Goal: Entertainment & Leisure: Consume media (video, audio)

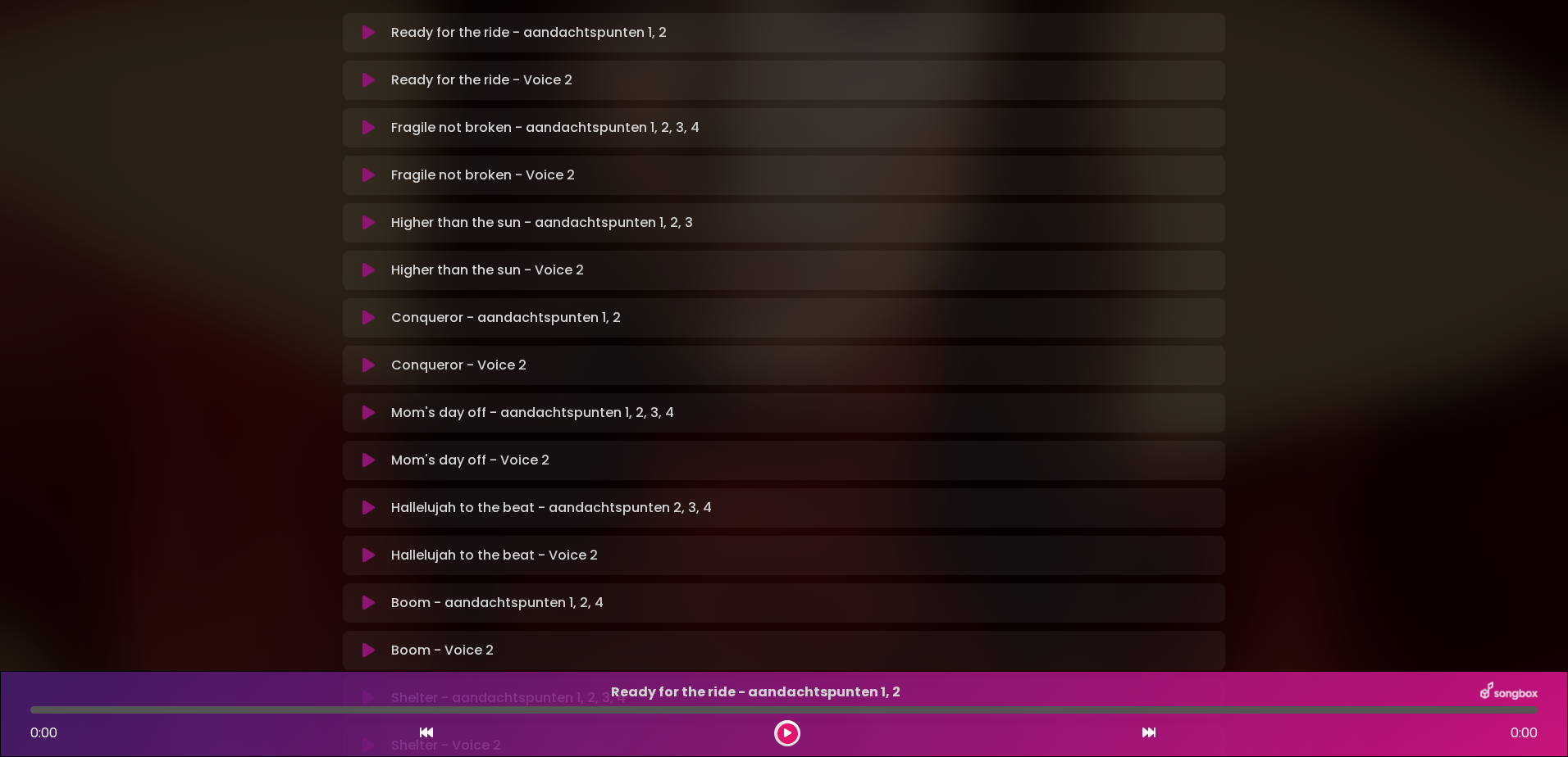
scroll to position [410, 0]
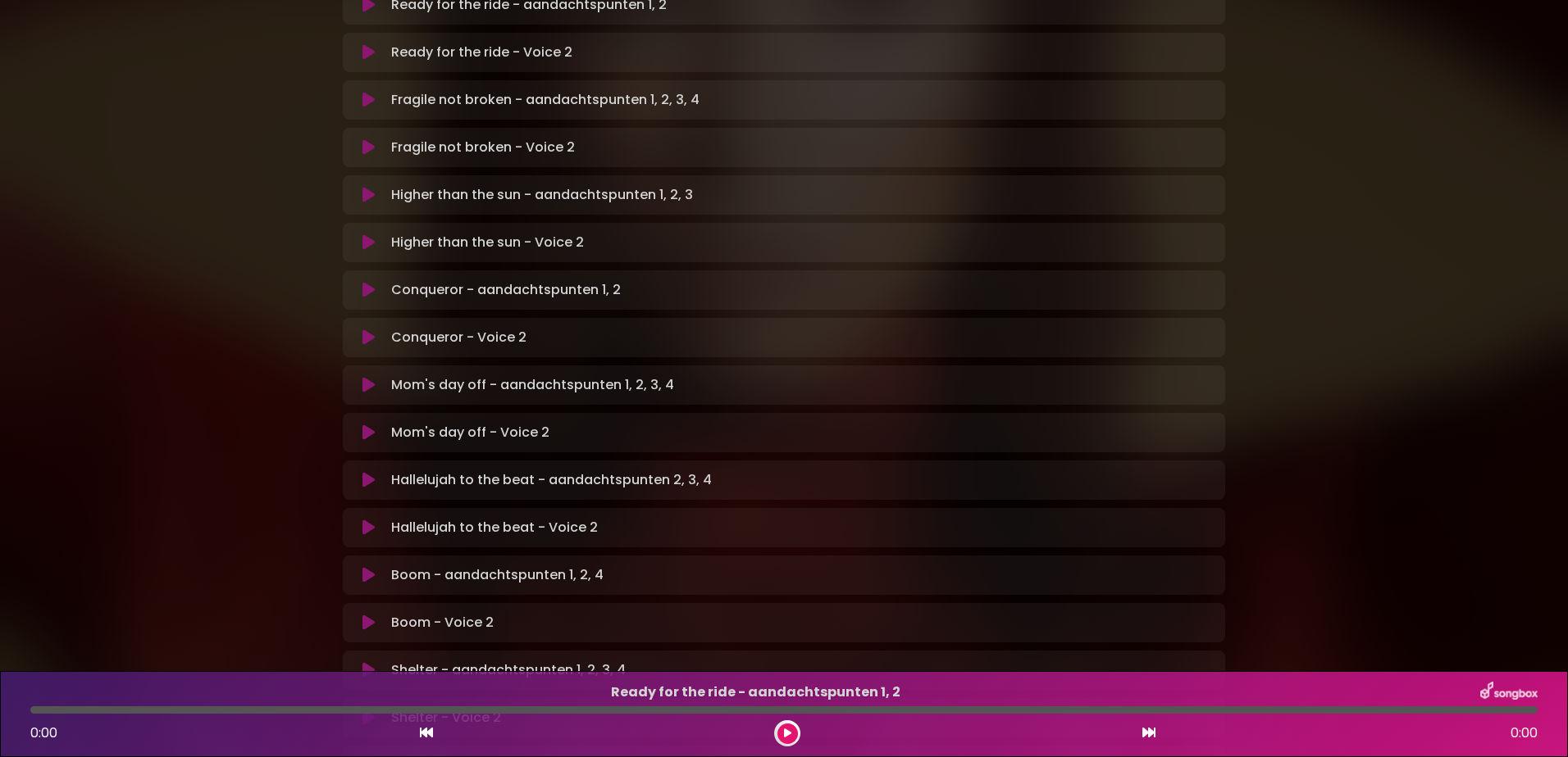
click at [369, 615] on icon at bounding box center [368, 623] width 12 height 16
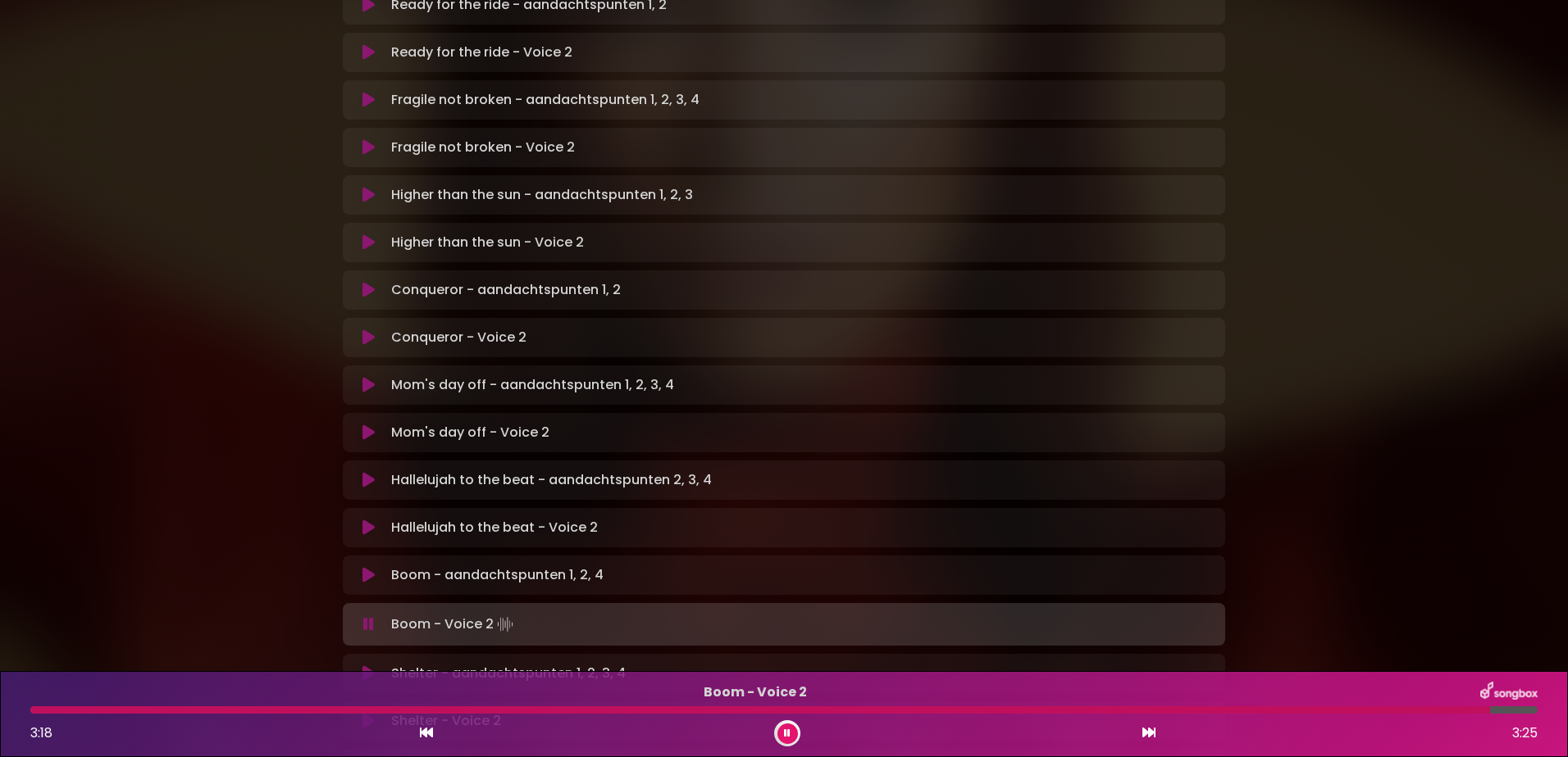
click at [368, 713] on icon at bounding box center [368, 721] width 12 height 16
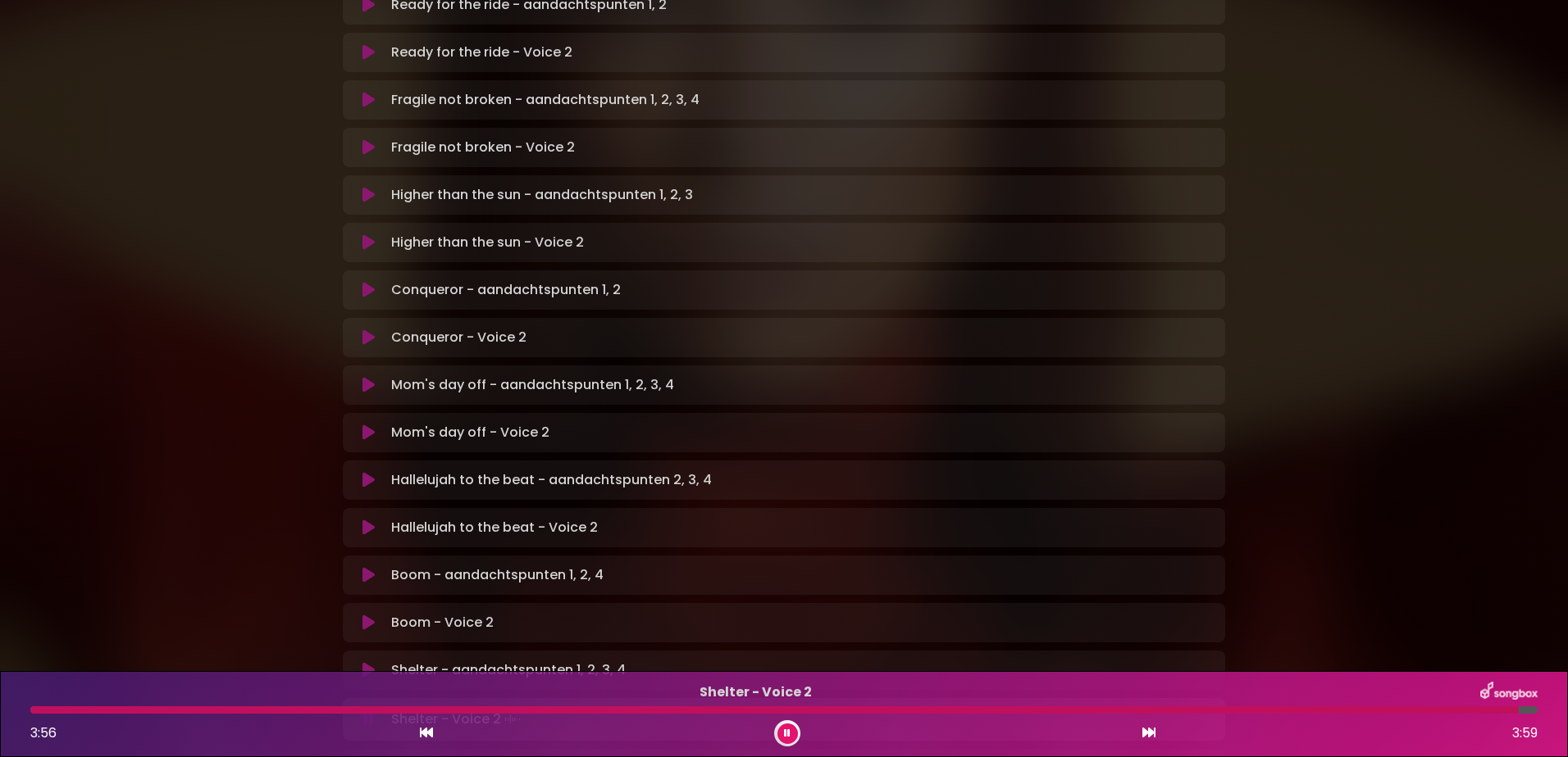
click at [789, 736] on icon at bounding box center [787, 733] width 7 height 9
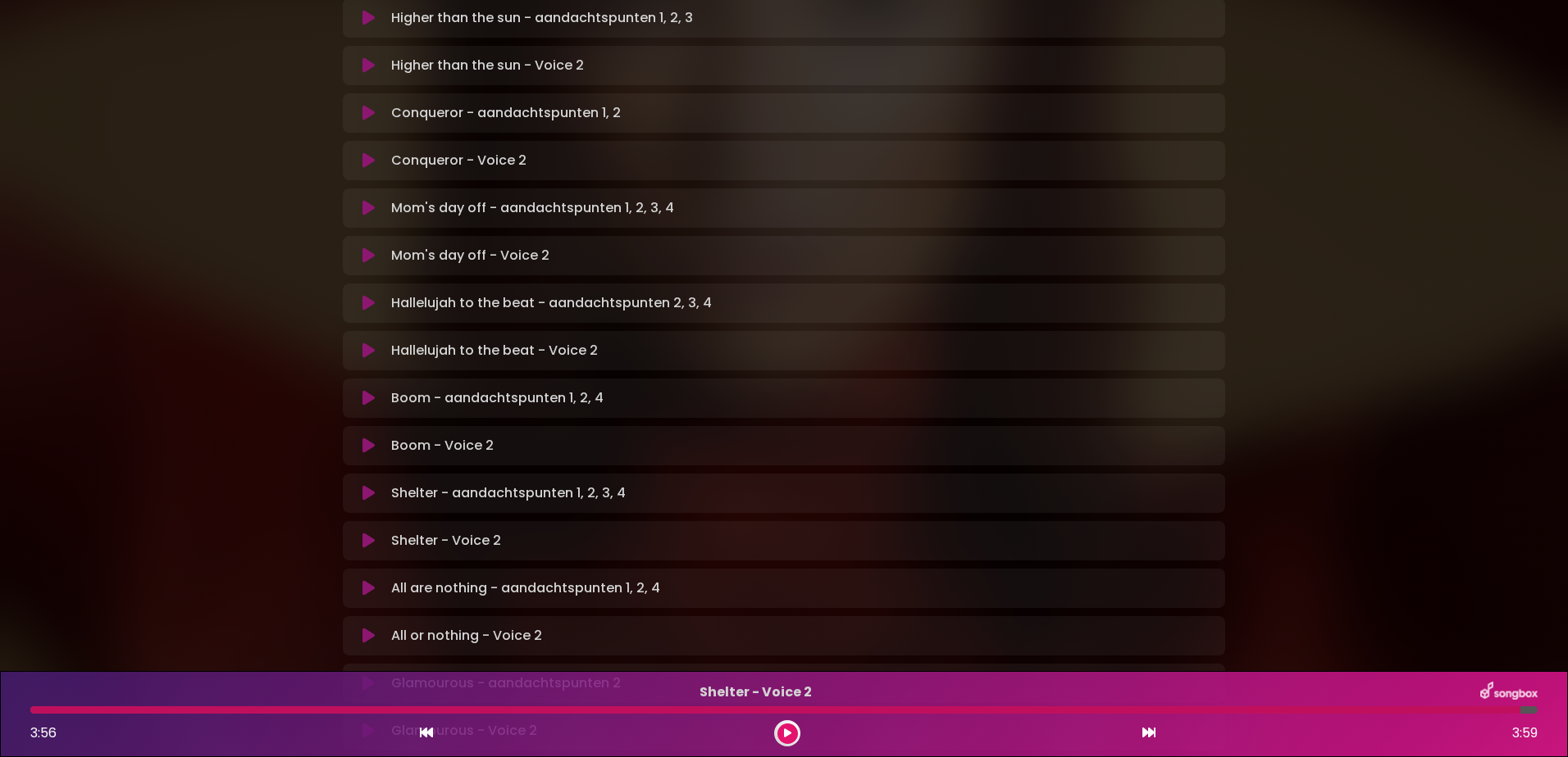
scroll to position [656, 0]
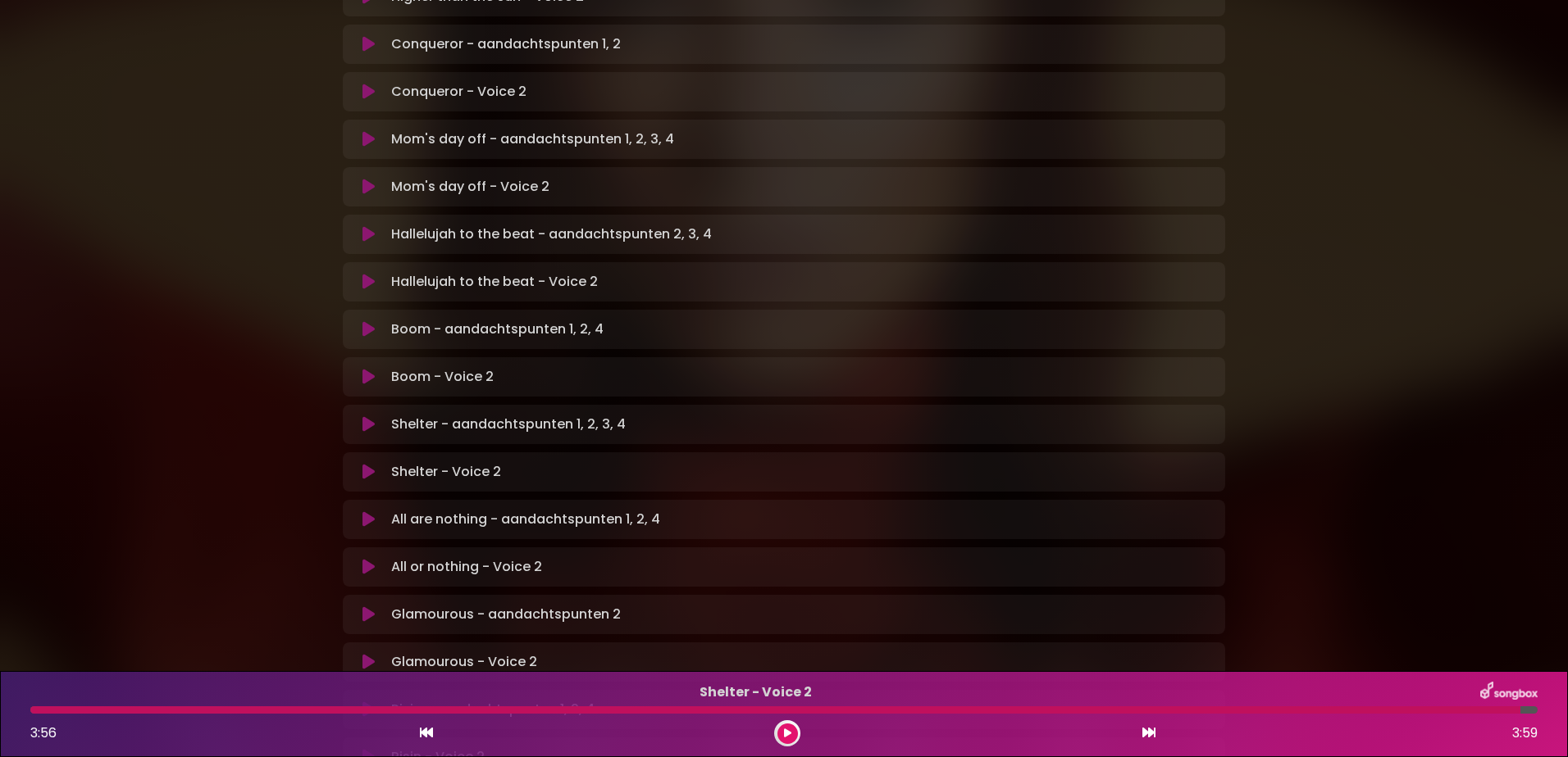
click at [371, 559] on icon at bounding box center [368, 567] width 12 height 16
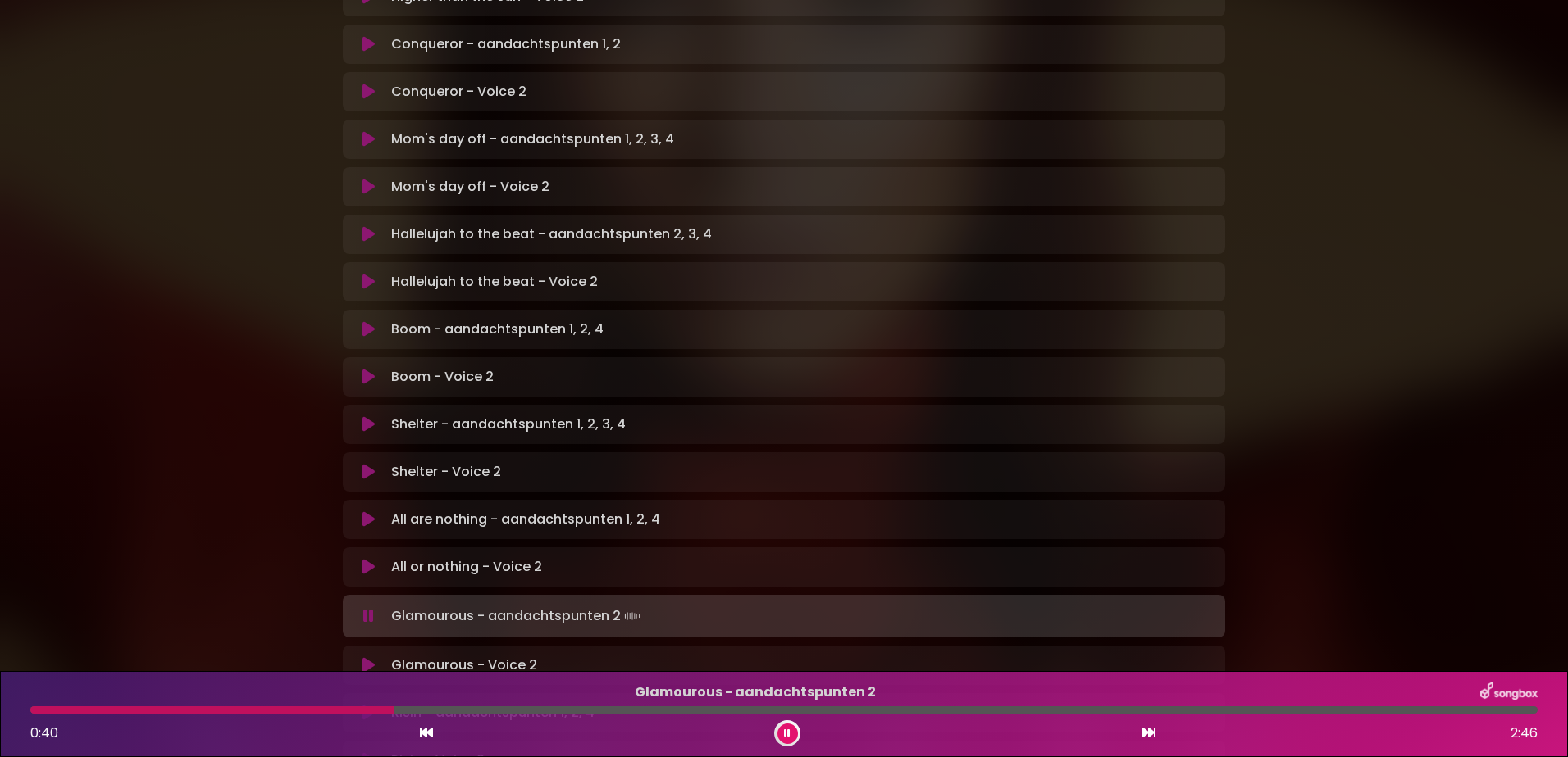
click at [368, 658] on icon at bounding box center [368, 665] width 12 height 16
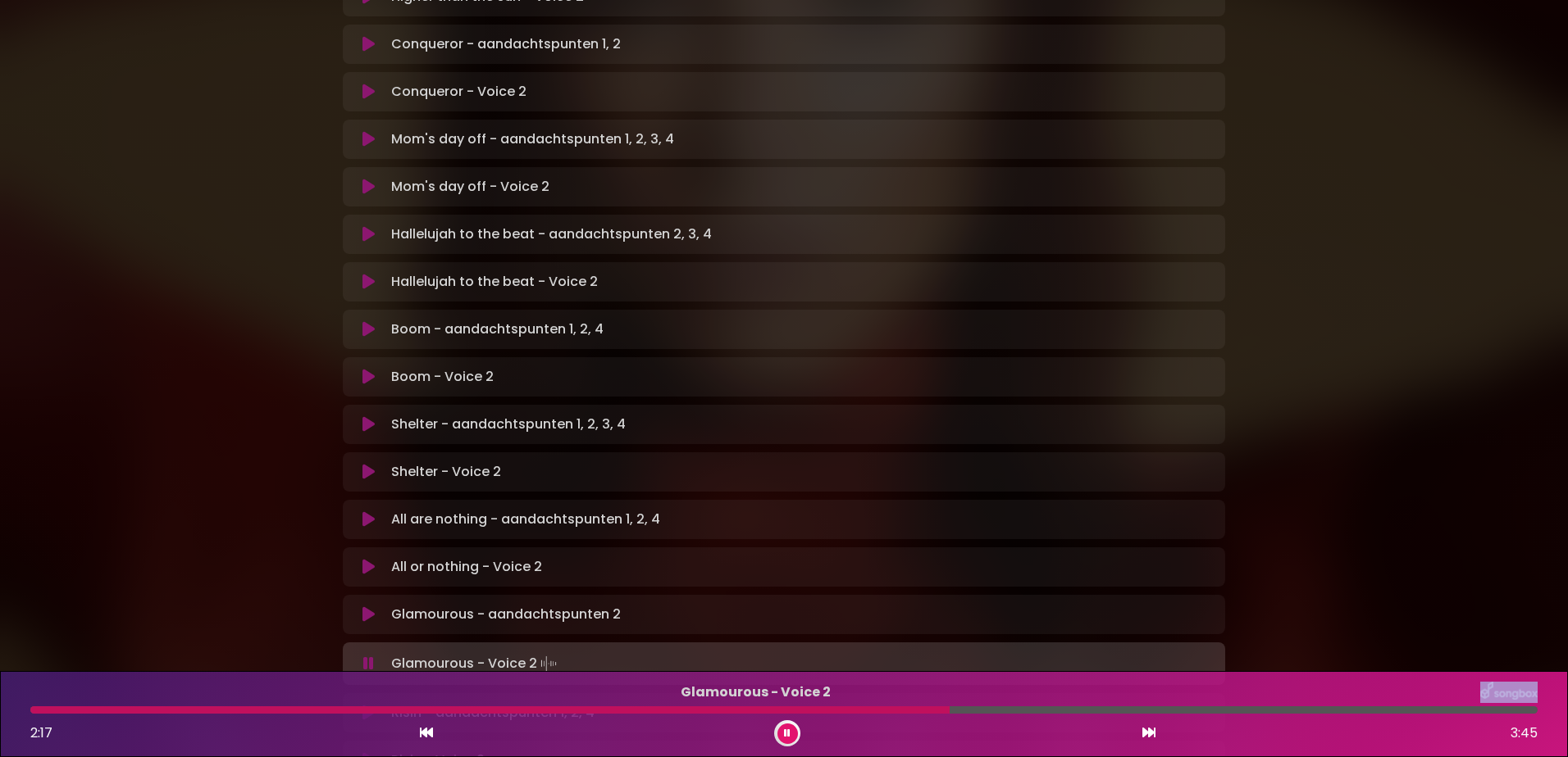
click at [853, 704] on div "Glamourous - Voice 2 2:17 3:45" at bounding box center [784, 714] width 1527 height 65
click at [851, 709] on div at bounding box center [440, 710] width 820 height 8
click at [59, 711] on div at bounding box center [549, 710] width 1039 height 8
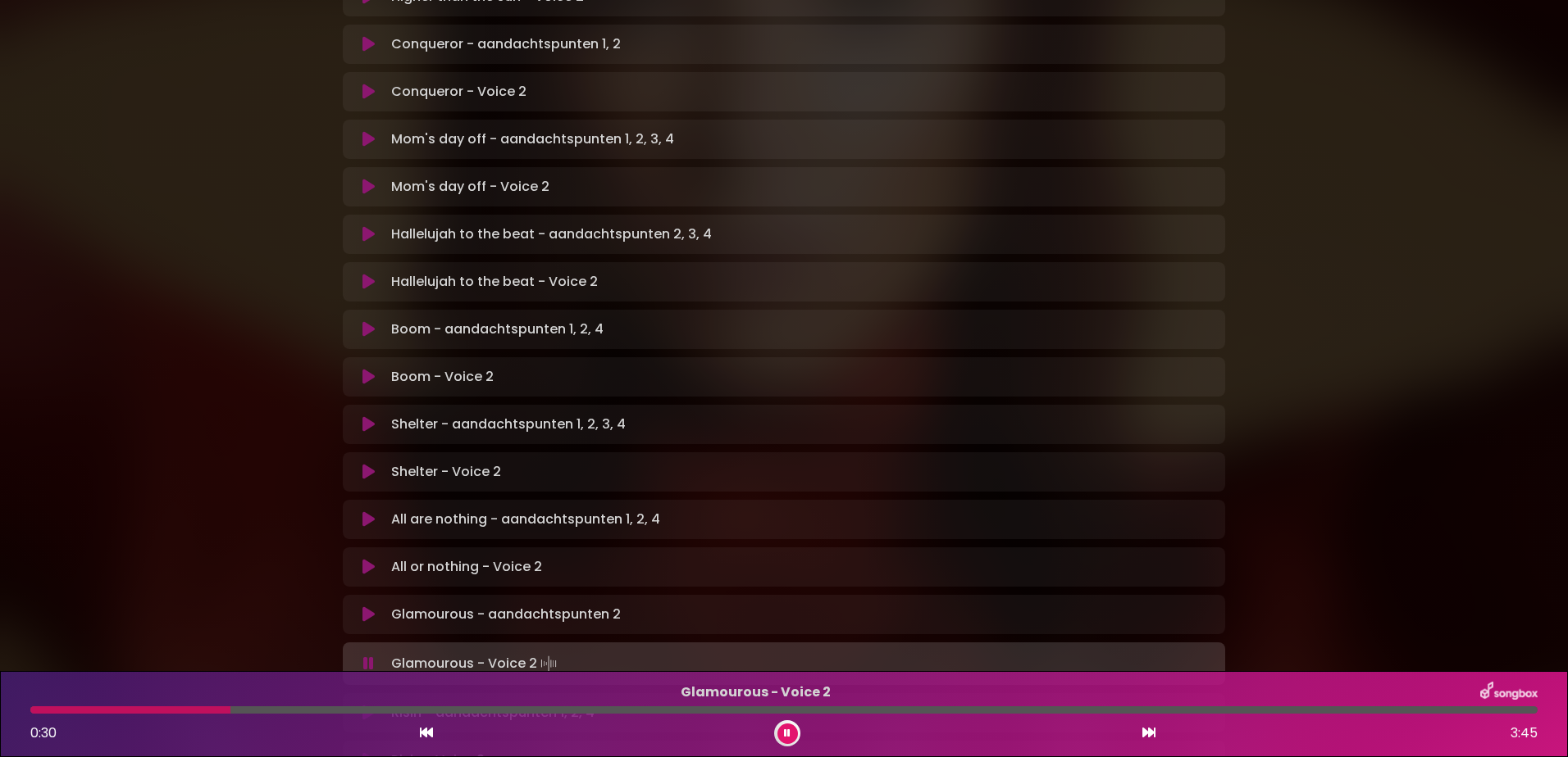
click at [138, 710] on div at bounding box center [130, 710] width 200 height 8
click at [138, 710] on div at bounding box center [134, 710] width 208 height 8
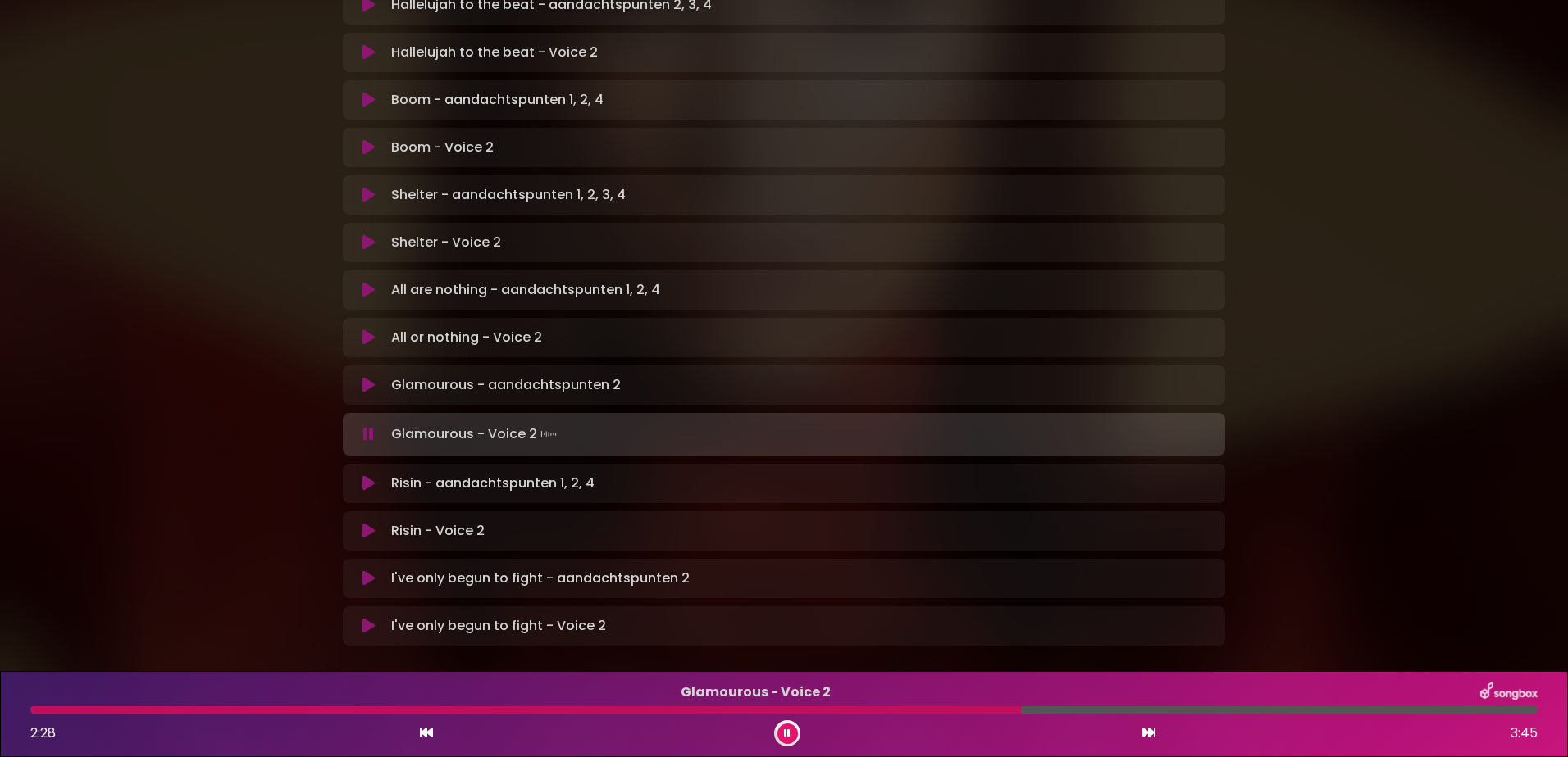
scroll to position [904, 0]
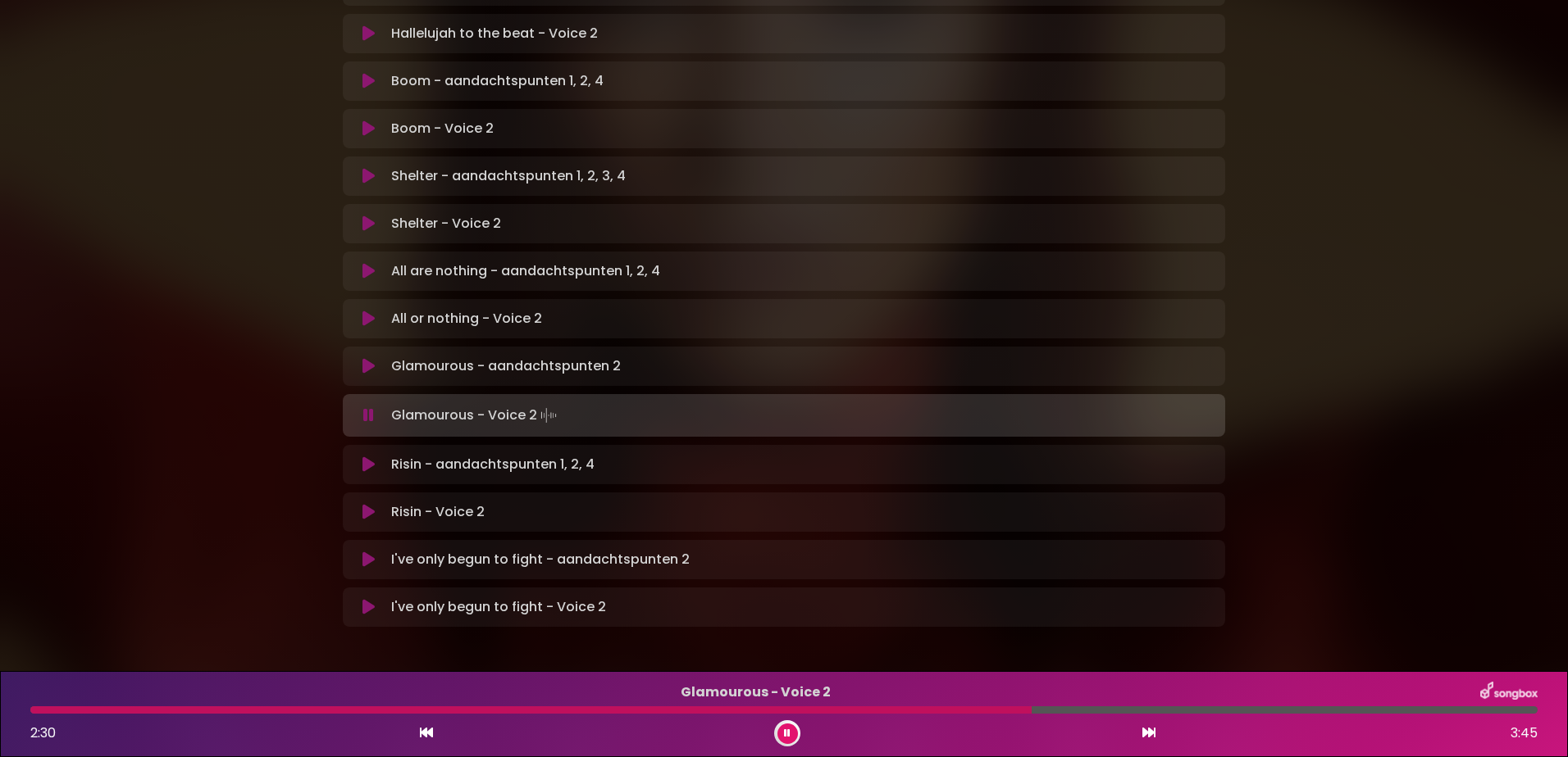
click at [367, 504] on icon at bounding box center [368, 512] width 12 height 16
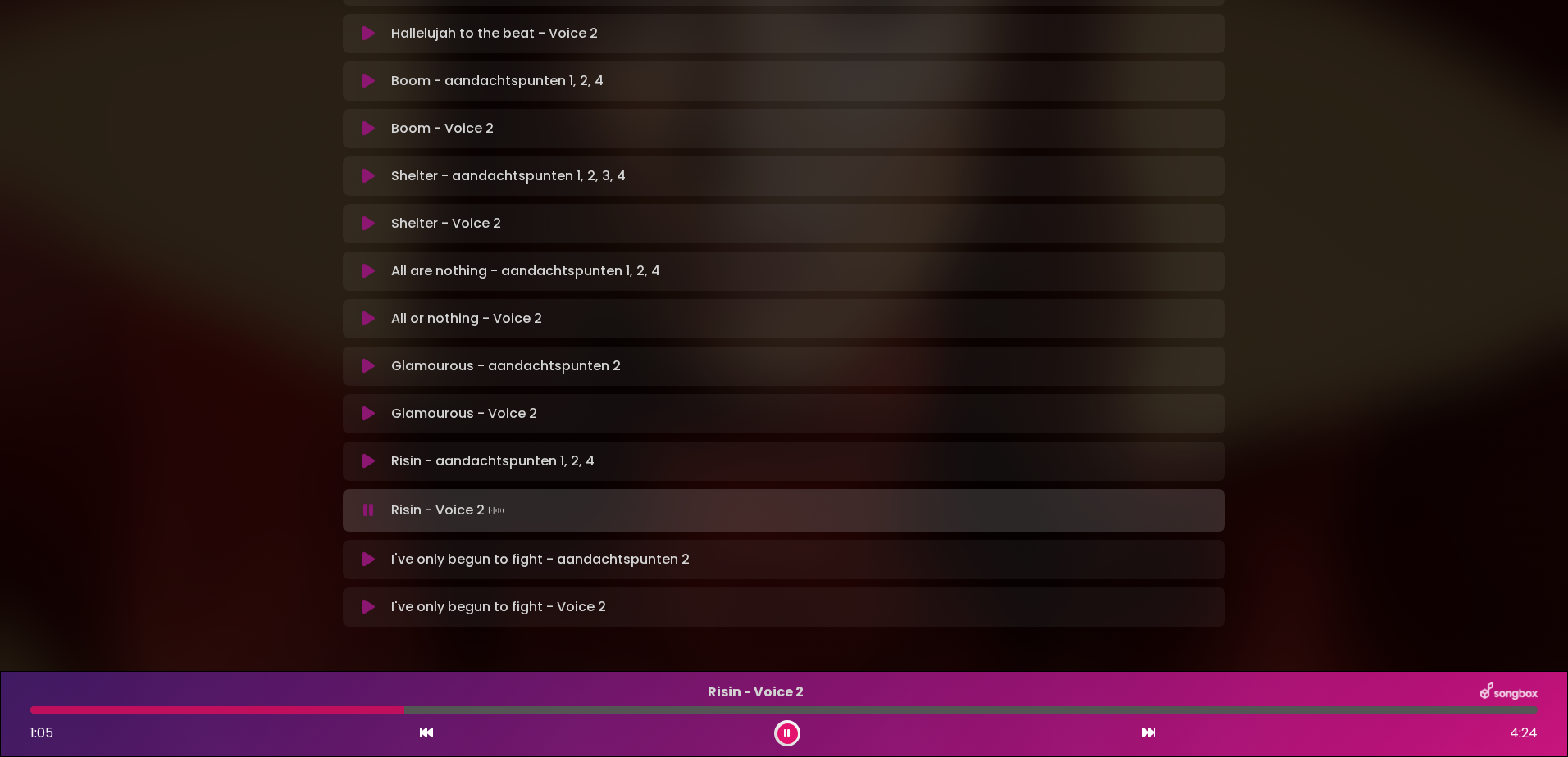
click at [326, 712] on div at bounding box center [217, 710] width 374 height 8
click at [332, 710] on div at bounding box center [212, 710] width 365 height 8
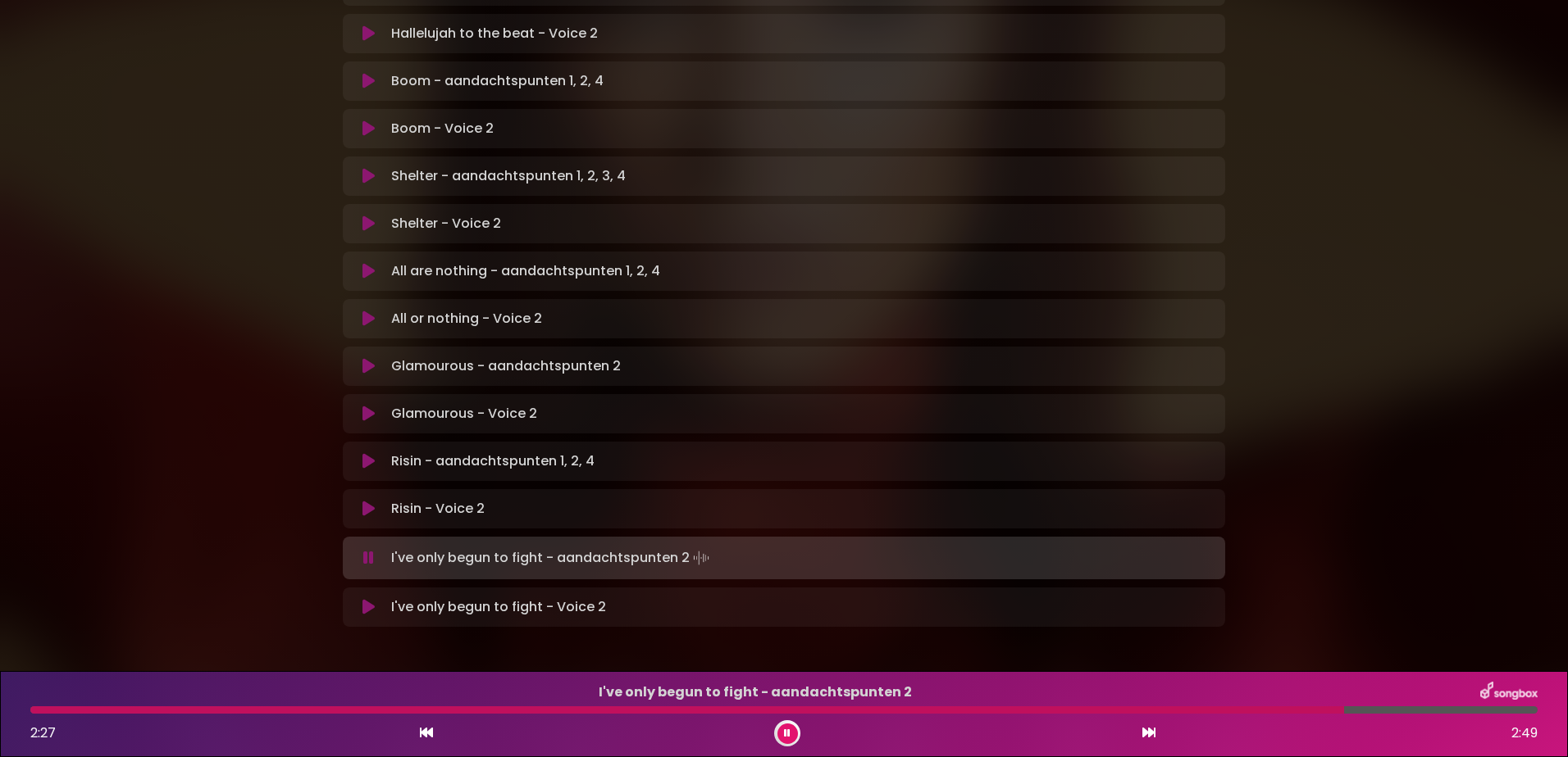
click at [360, 599] on button at bounding box center [368, 607] width 32 height 16
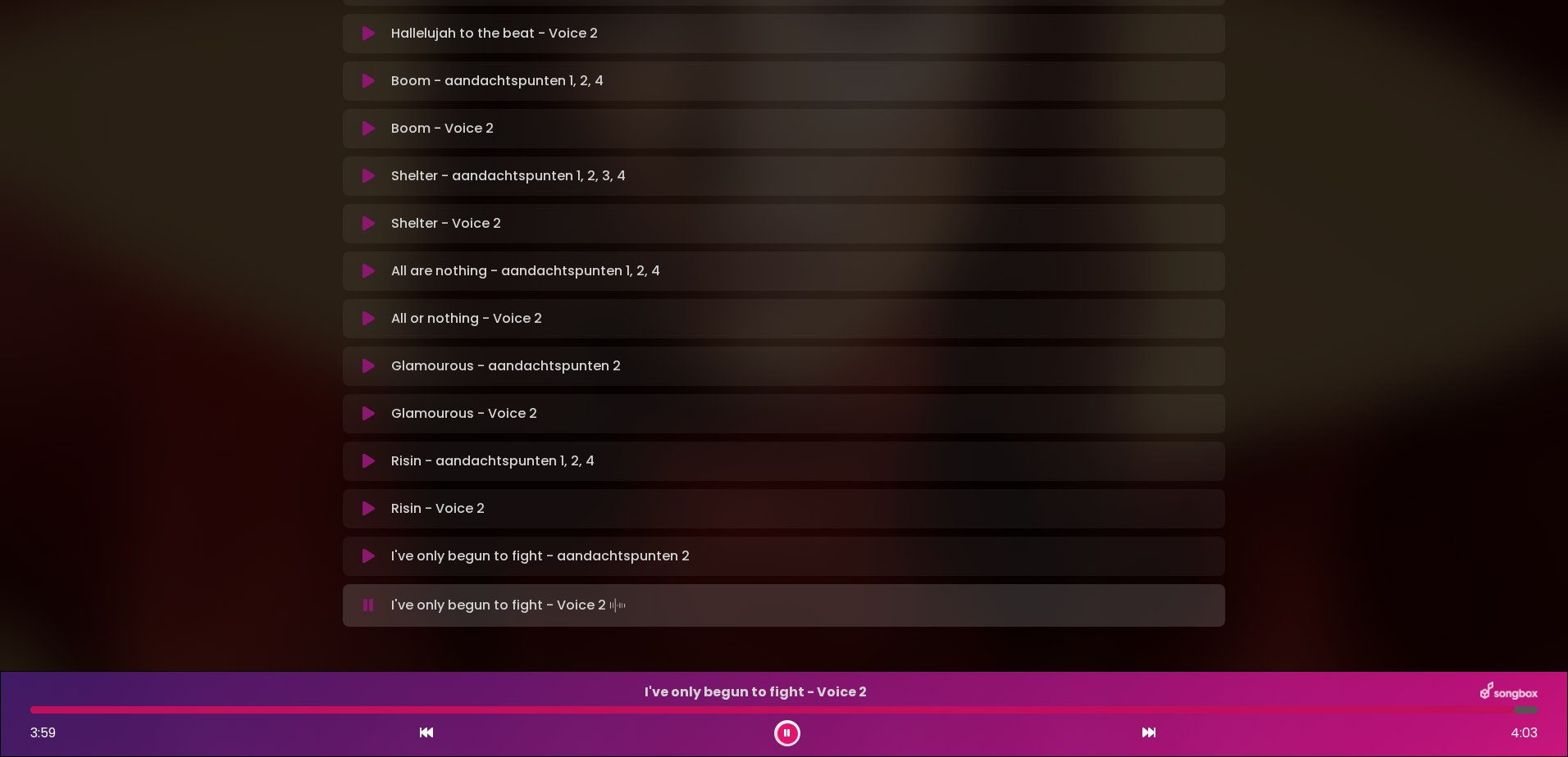
click at [784, 730] on icon at bounding box center [787, 733] width 7 height 9
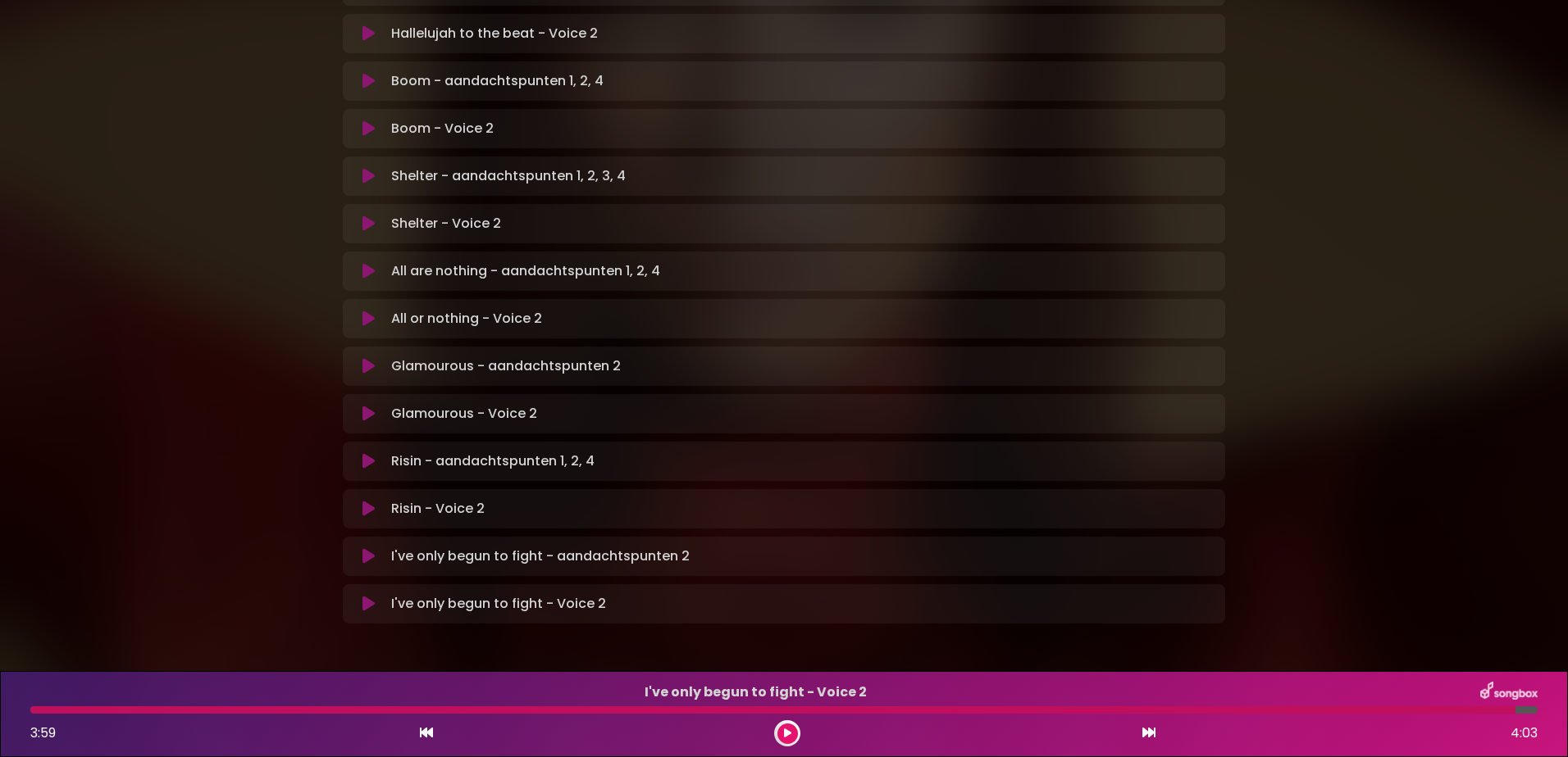
scroll to position [901, 0]
click at [363, 599] on icon at bounding box center [368, 607] width 12 height 16
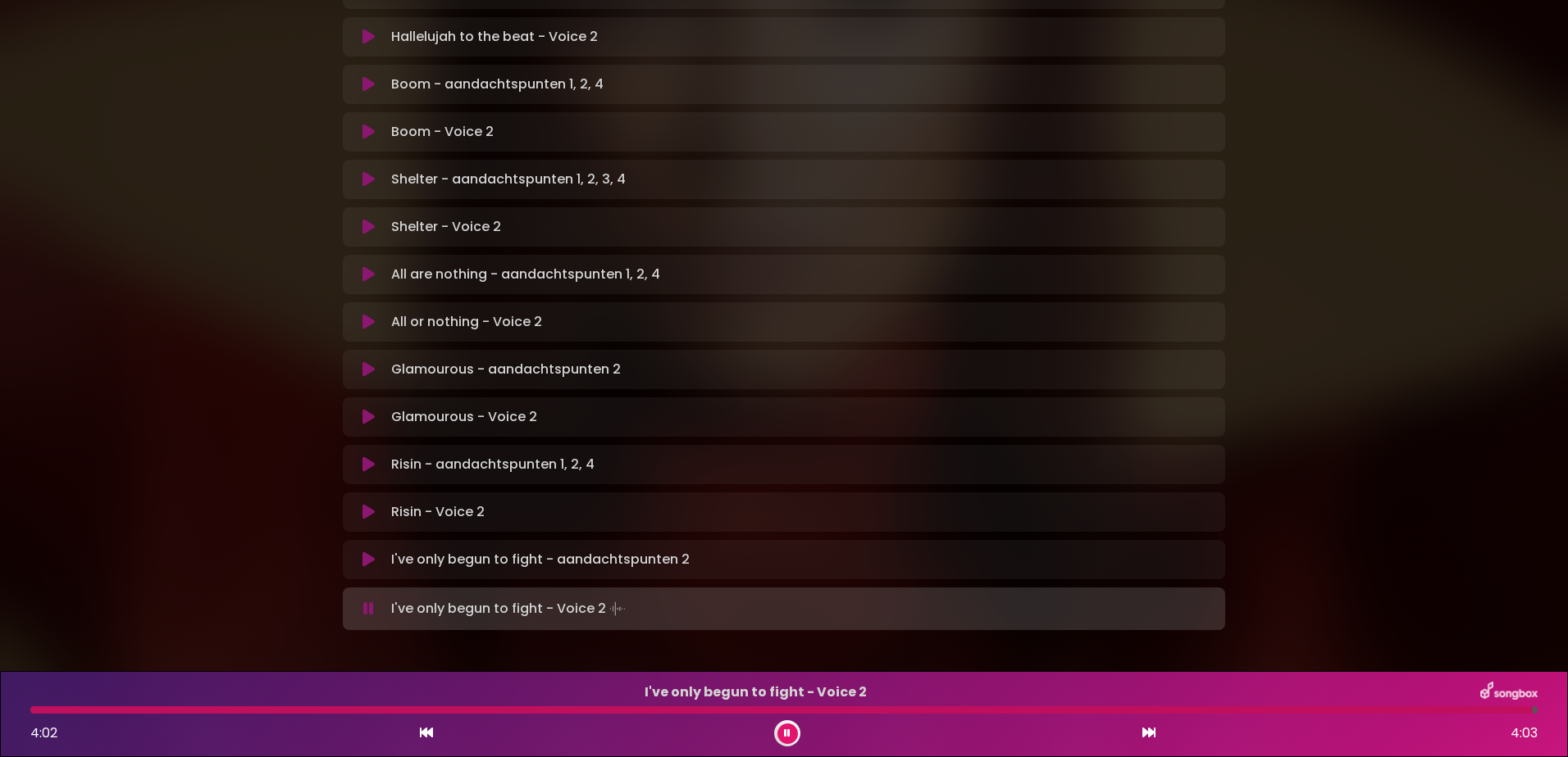
click at [52, 712] on div at bounding box center [781, 710] width 1503 height 8
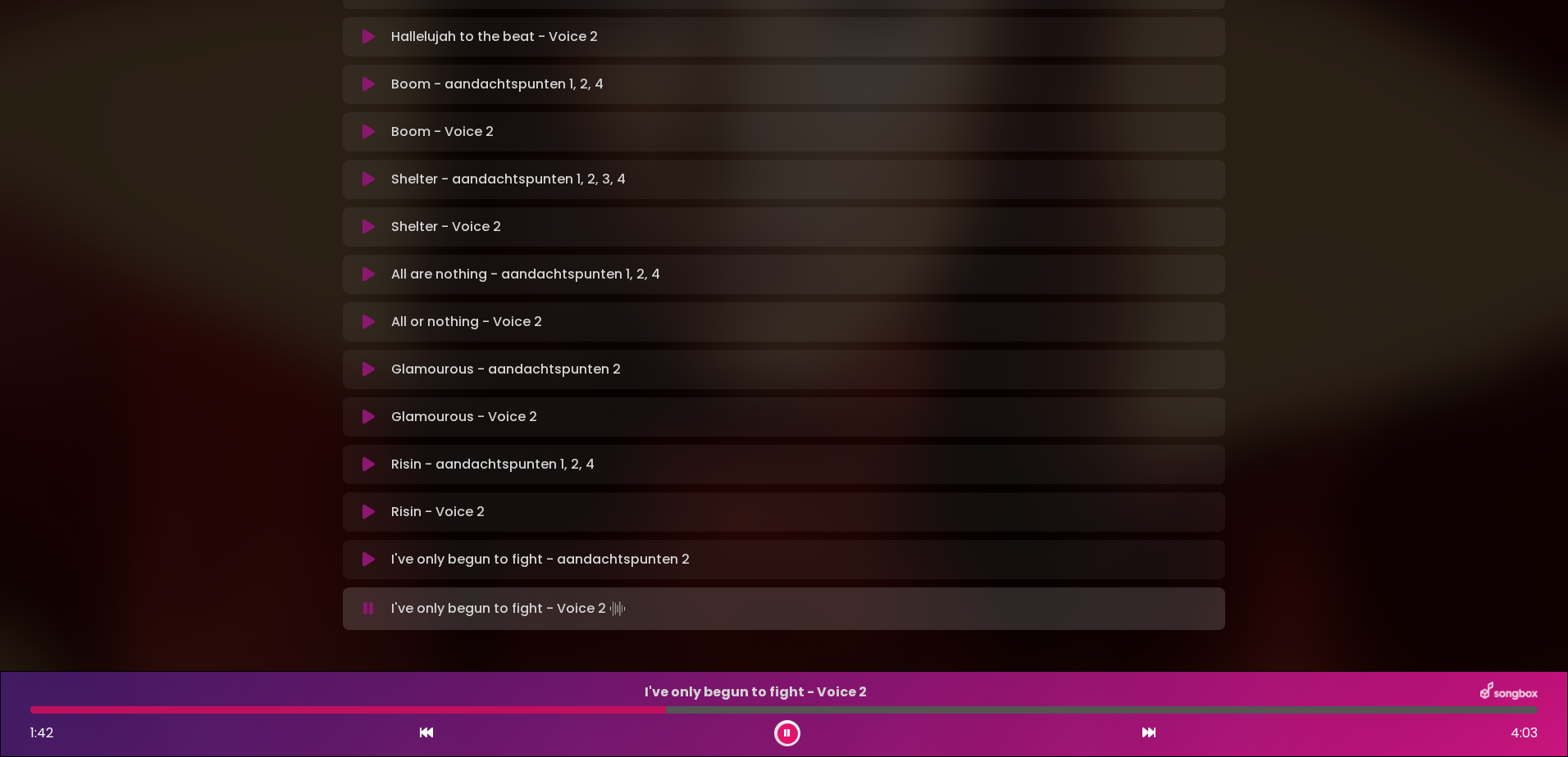
click at [440, 710] on div at bounding box center [348, 710] width 636 height 8
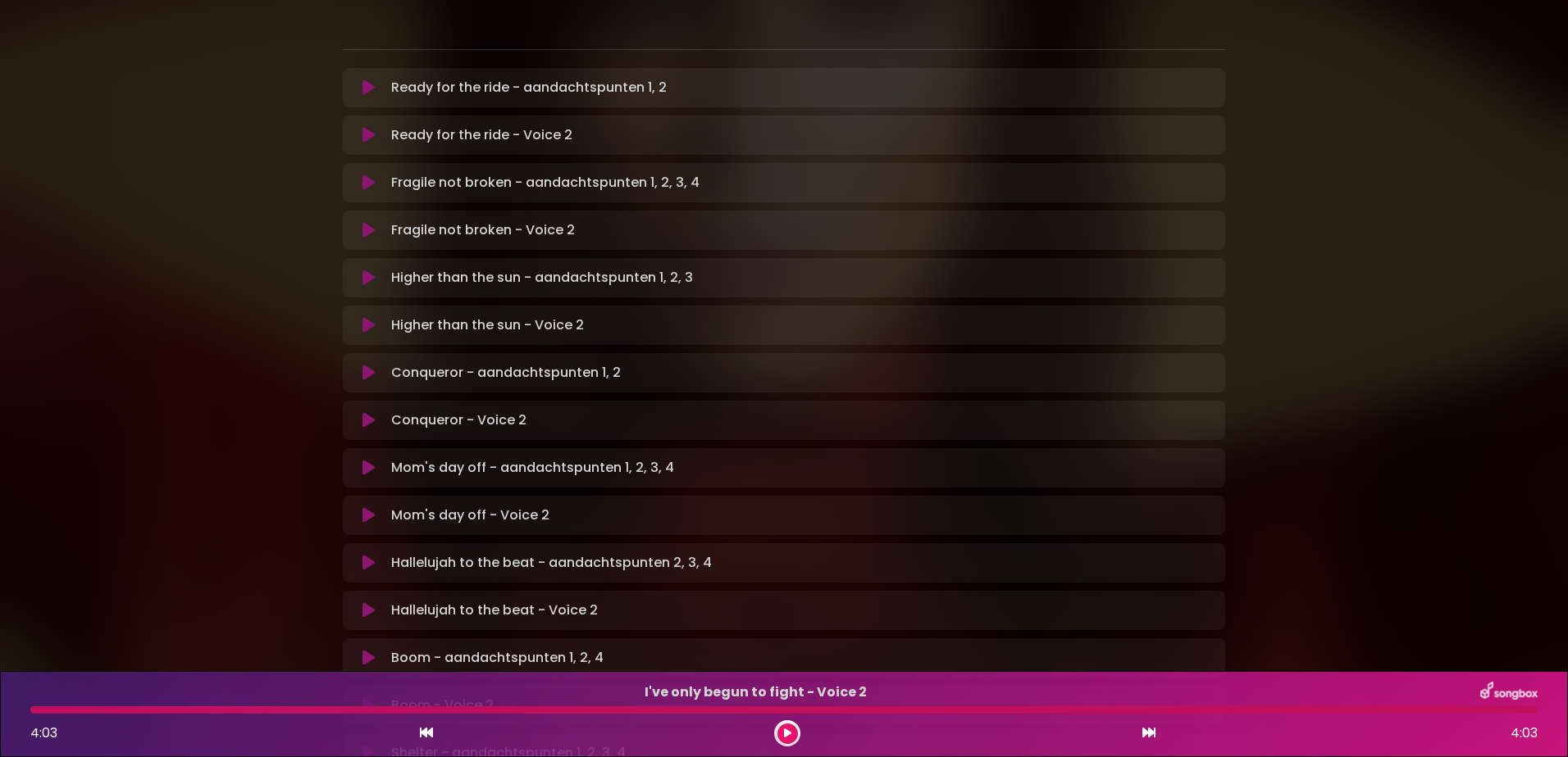
click at [756, 496] on div "Mom's day off - Voice 2 Loading Track... Your Feedback" at bounding box center [784, 516] width 883 height 39
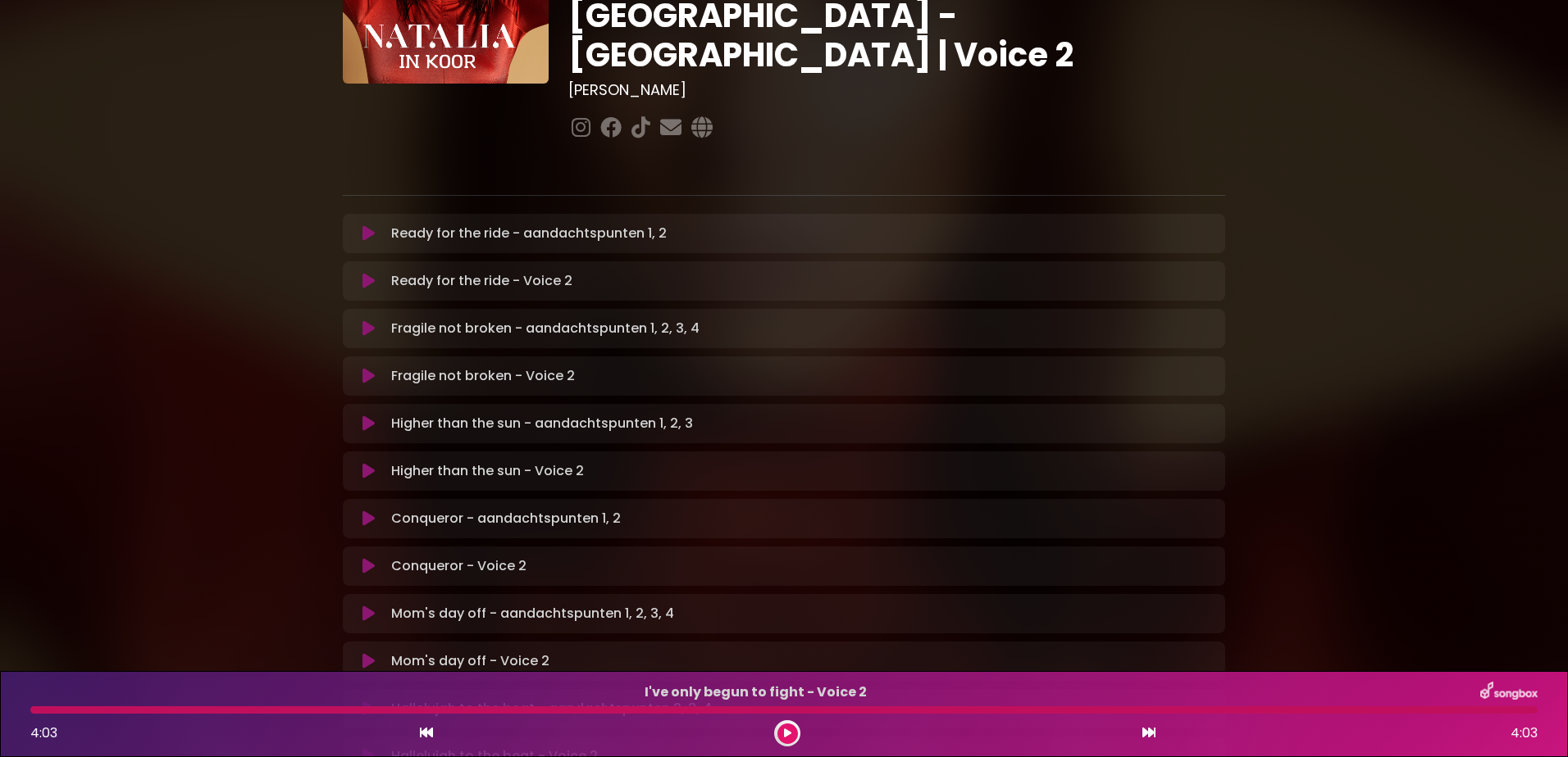
scroll to position [0, 0]
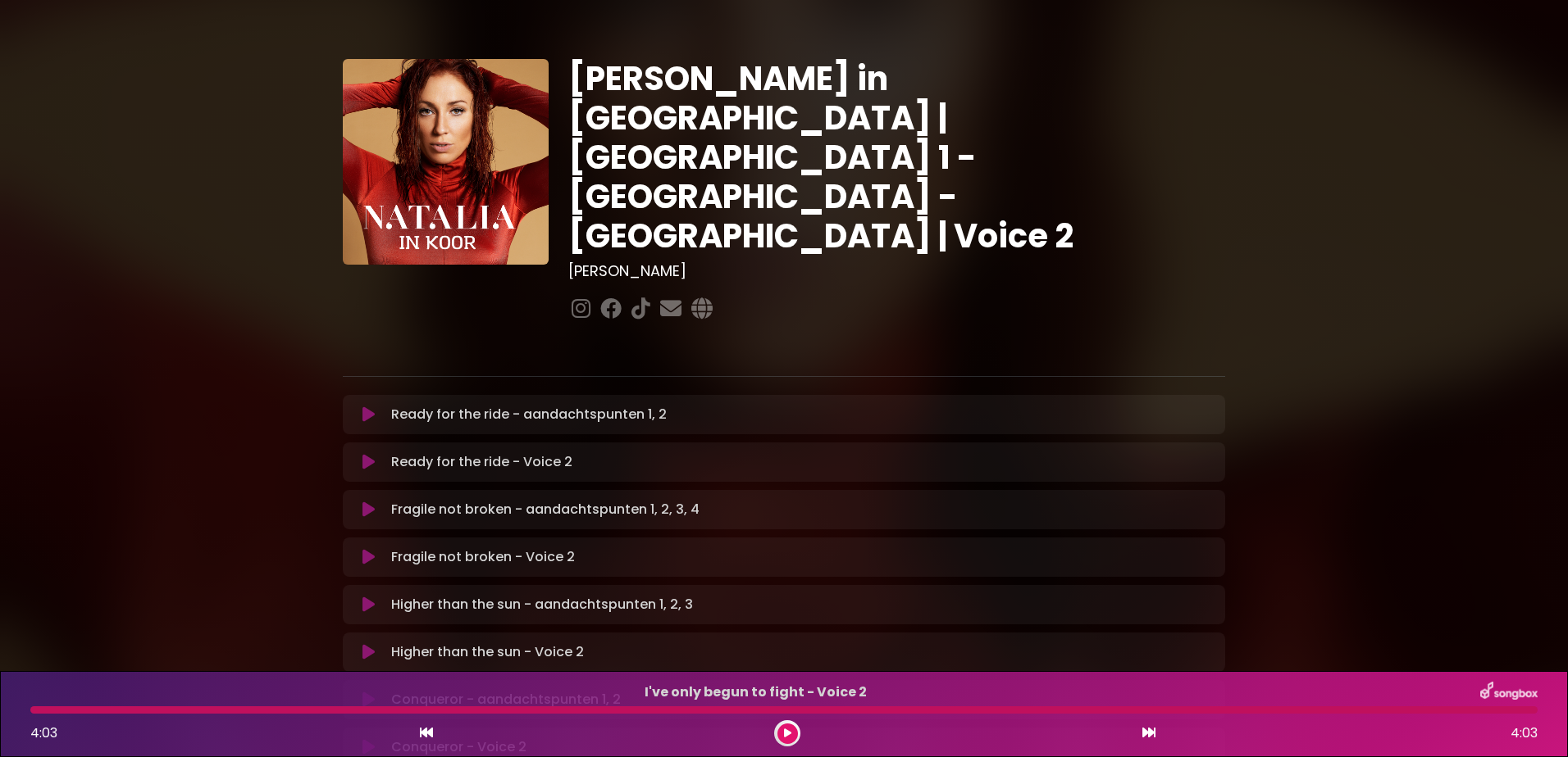
click at [369, 454] on icon at bounding box center [368, 462] width 12 height 16
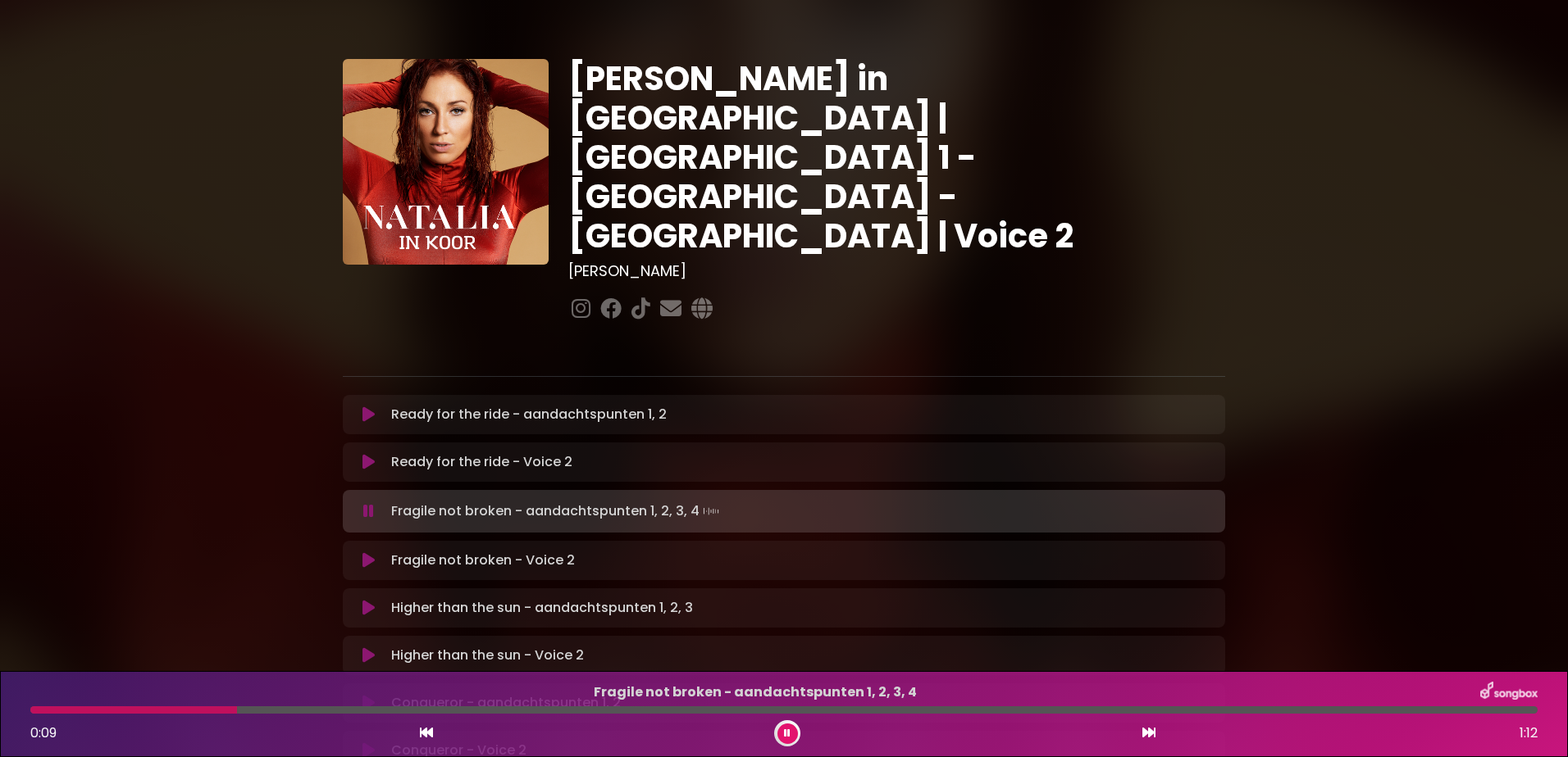
click at [366, 552] on icon at bounding box center [368, 560] width 12 height 16
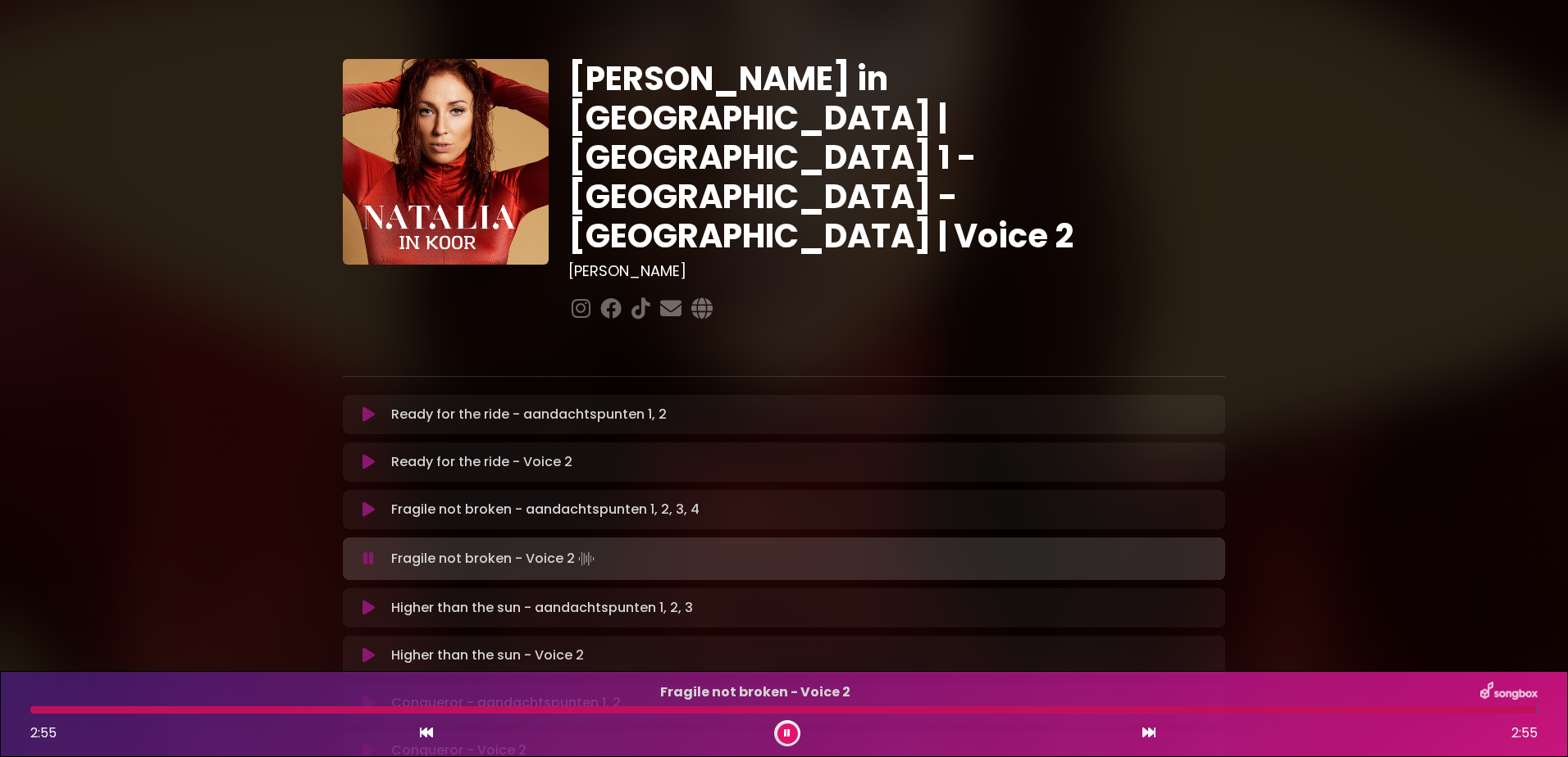
click at [370, 647] on icon at bounding box center [368, 655] width 12 height 16
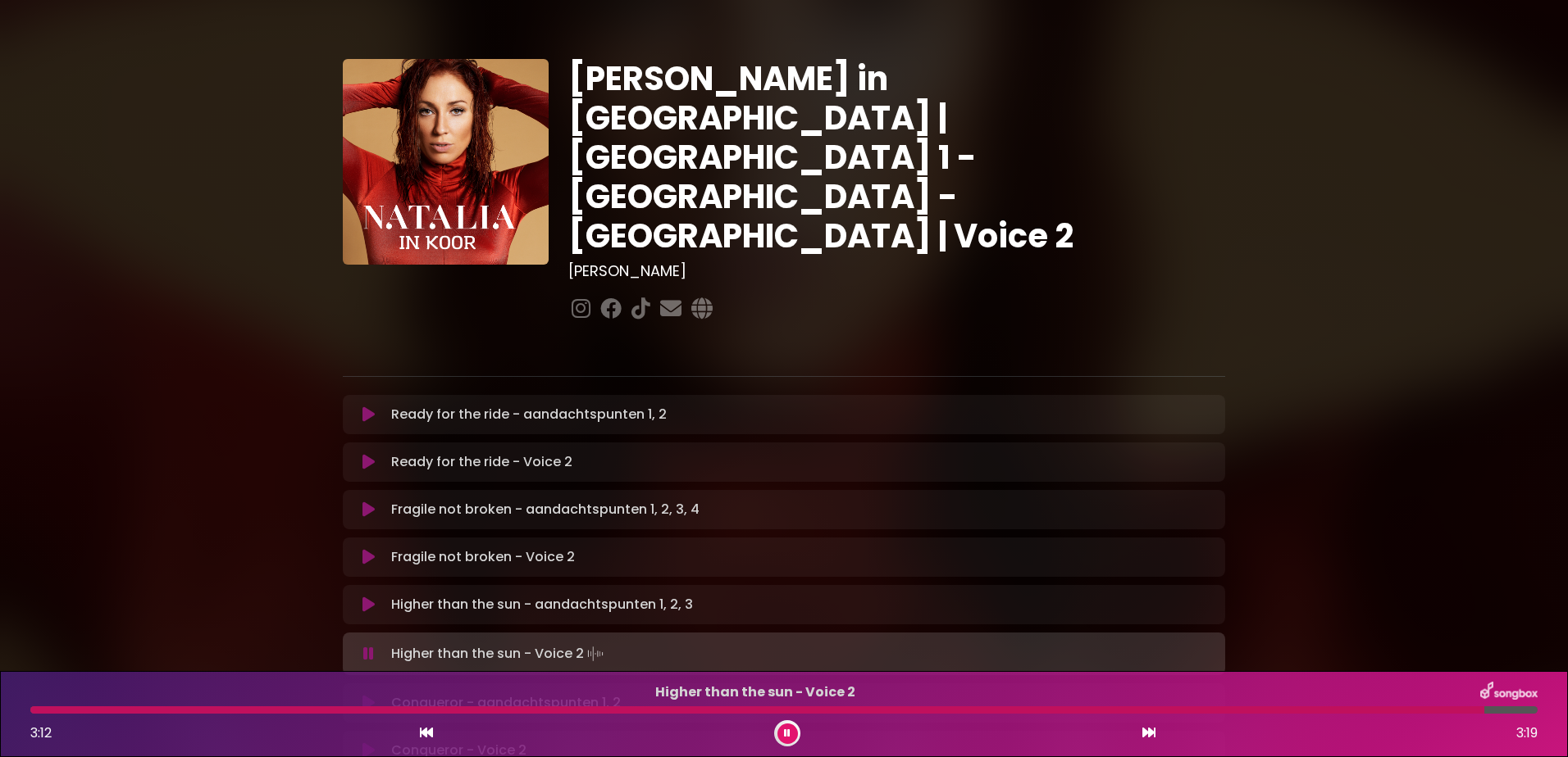
click at [368, 695] on icon at bounding box center [368, 703] width 12 height 16
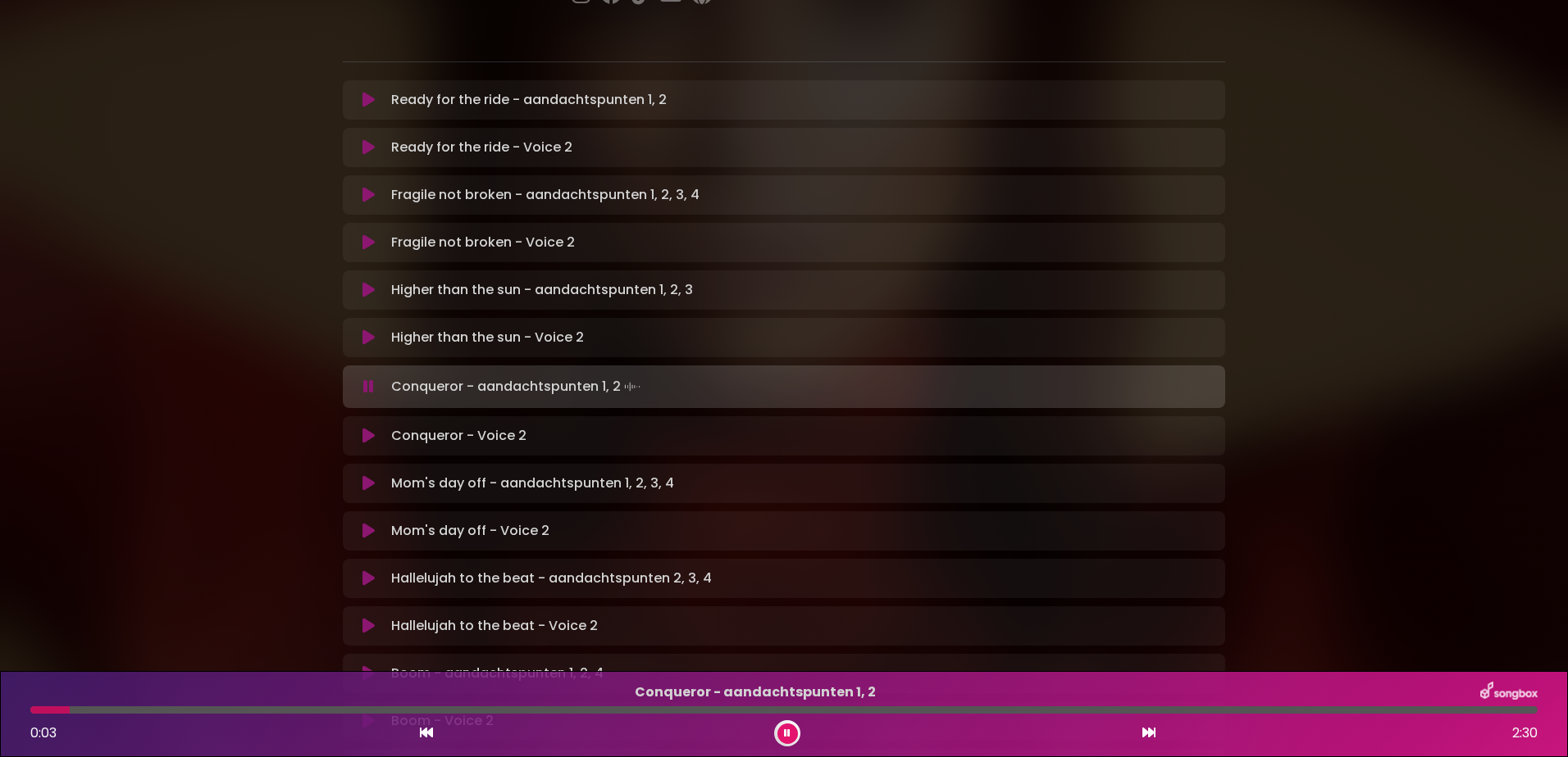
scroll to position [328, 0]
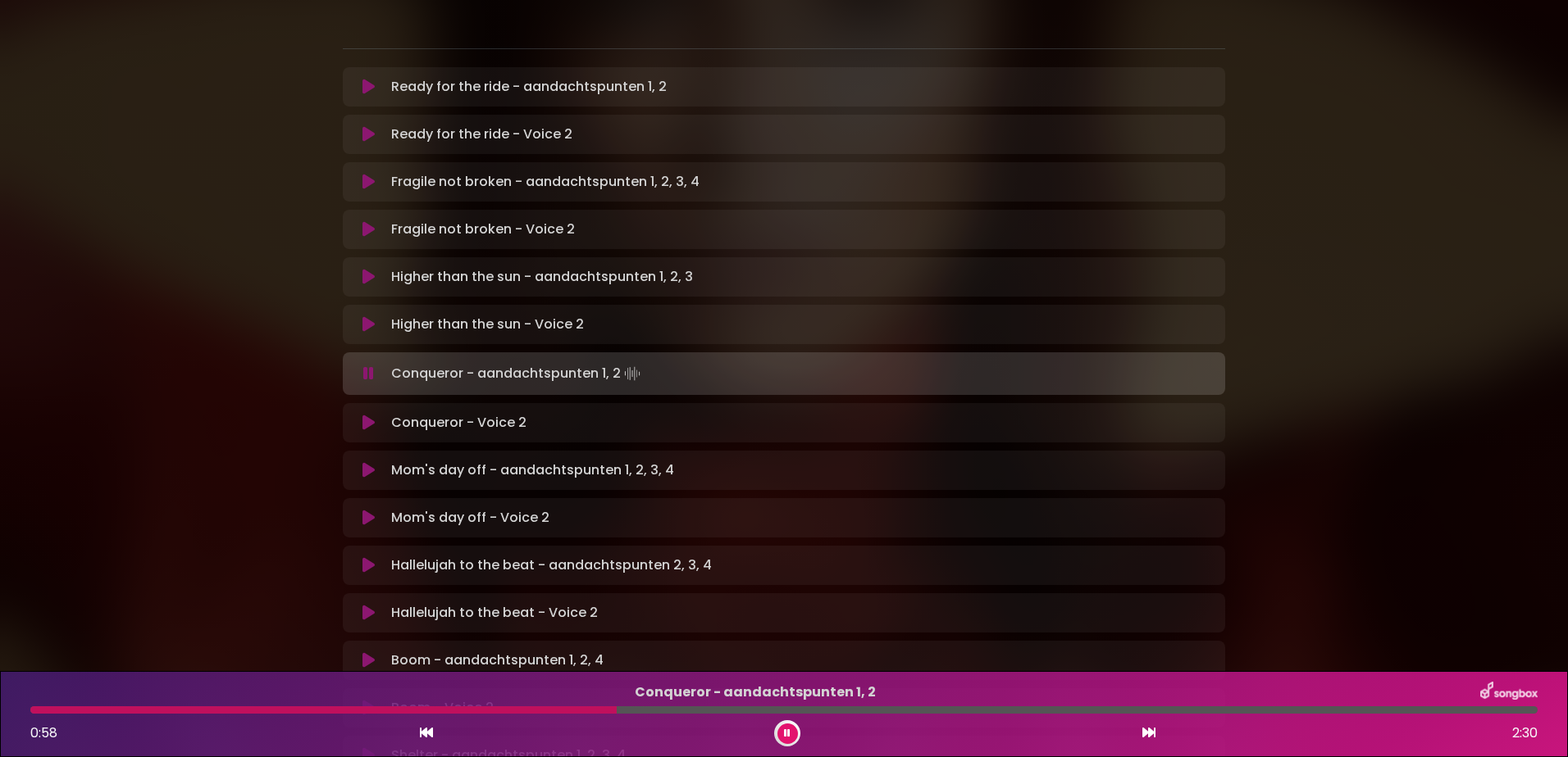
click at [795, 731] on button at bounding box center [787, 734] width 21 height 21
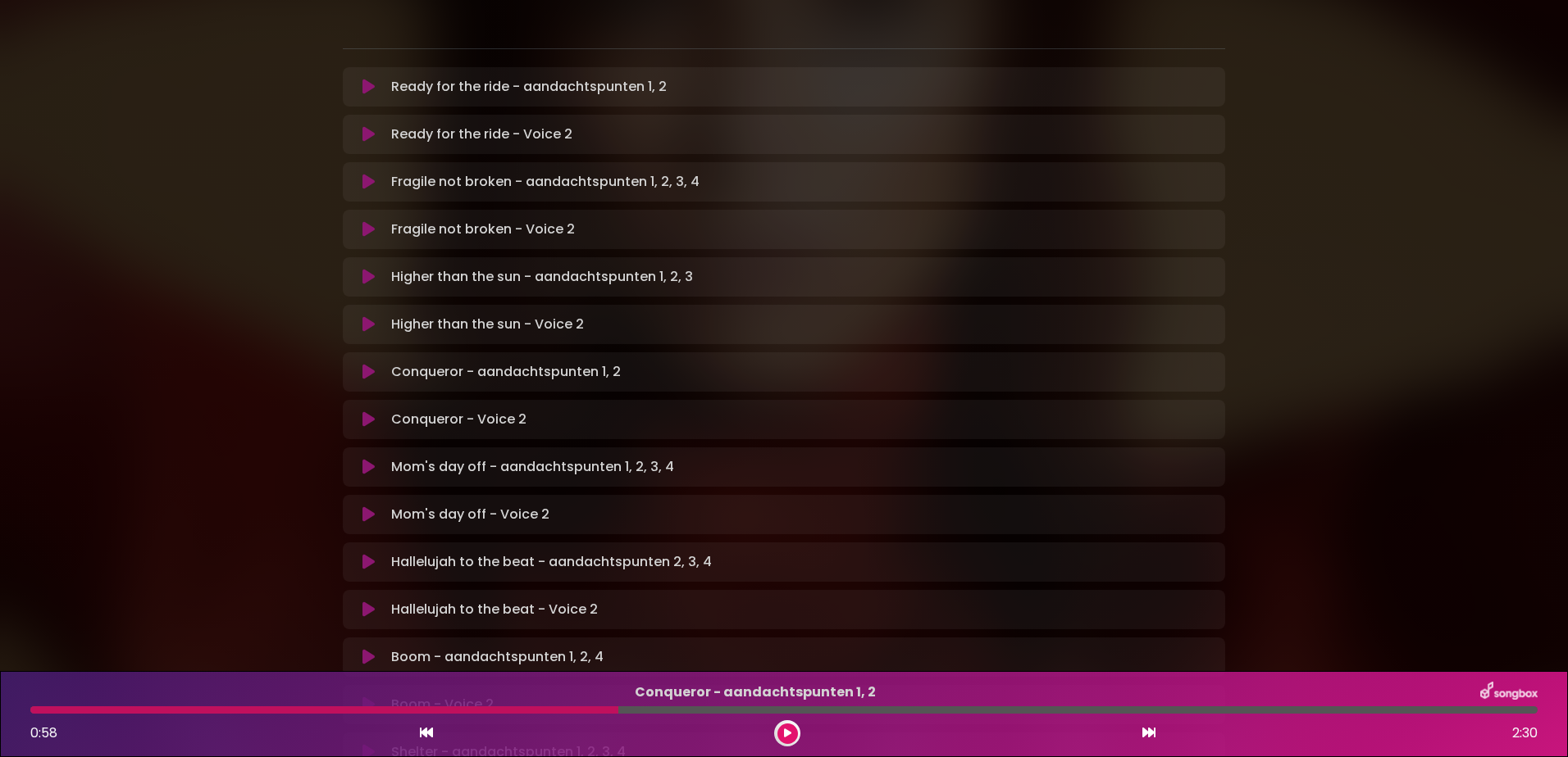
click at [360, 411] on button at bounding box center [368, 419] width 32 height 16
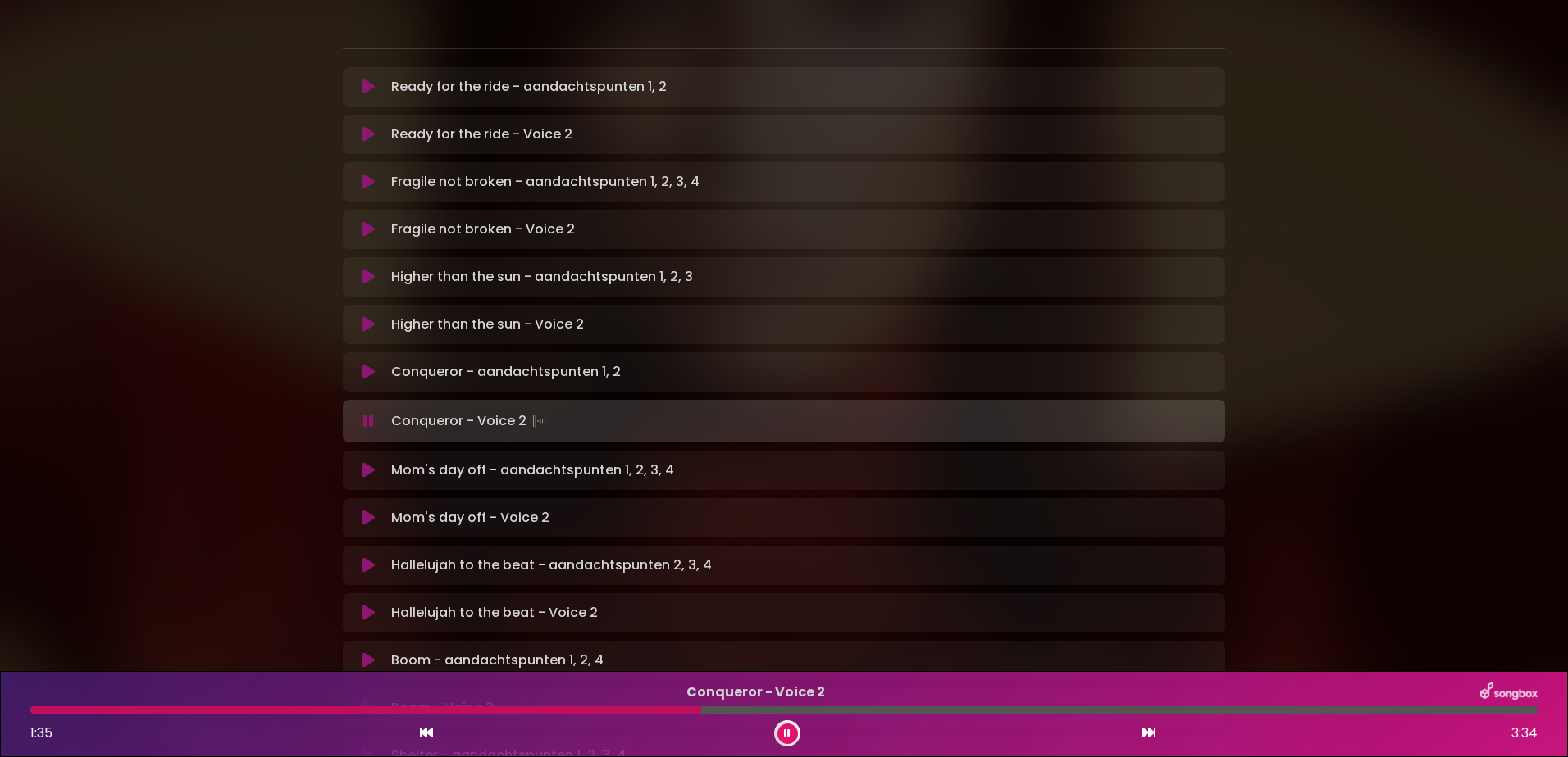
click at [565, 703] on div "Conqueror - Voice 2 1:35 3:34" at bounding box center [784, 714] width 1527 height 65
click at [794, 729] on button at bounding box center [787, 734] width 21 height 21
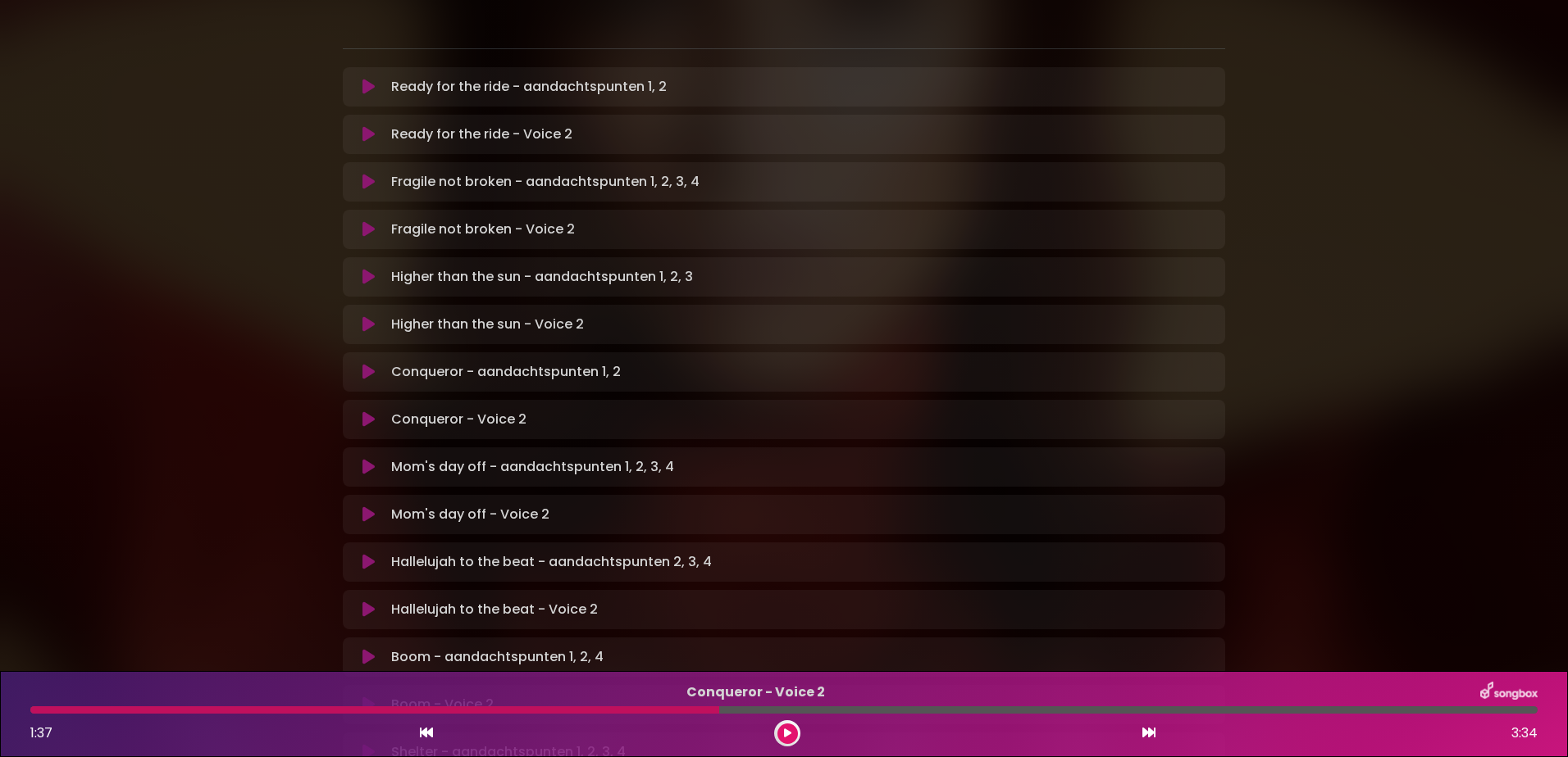
click at [366, 411] on icon at bounding box center [368, 419] width 12 height 16
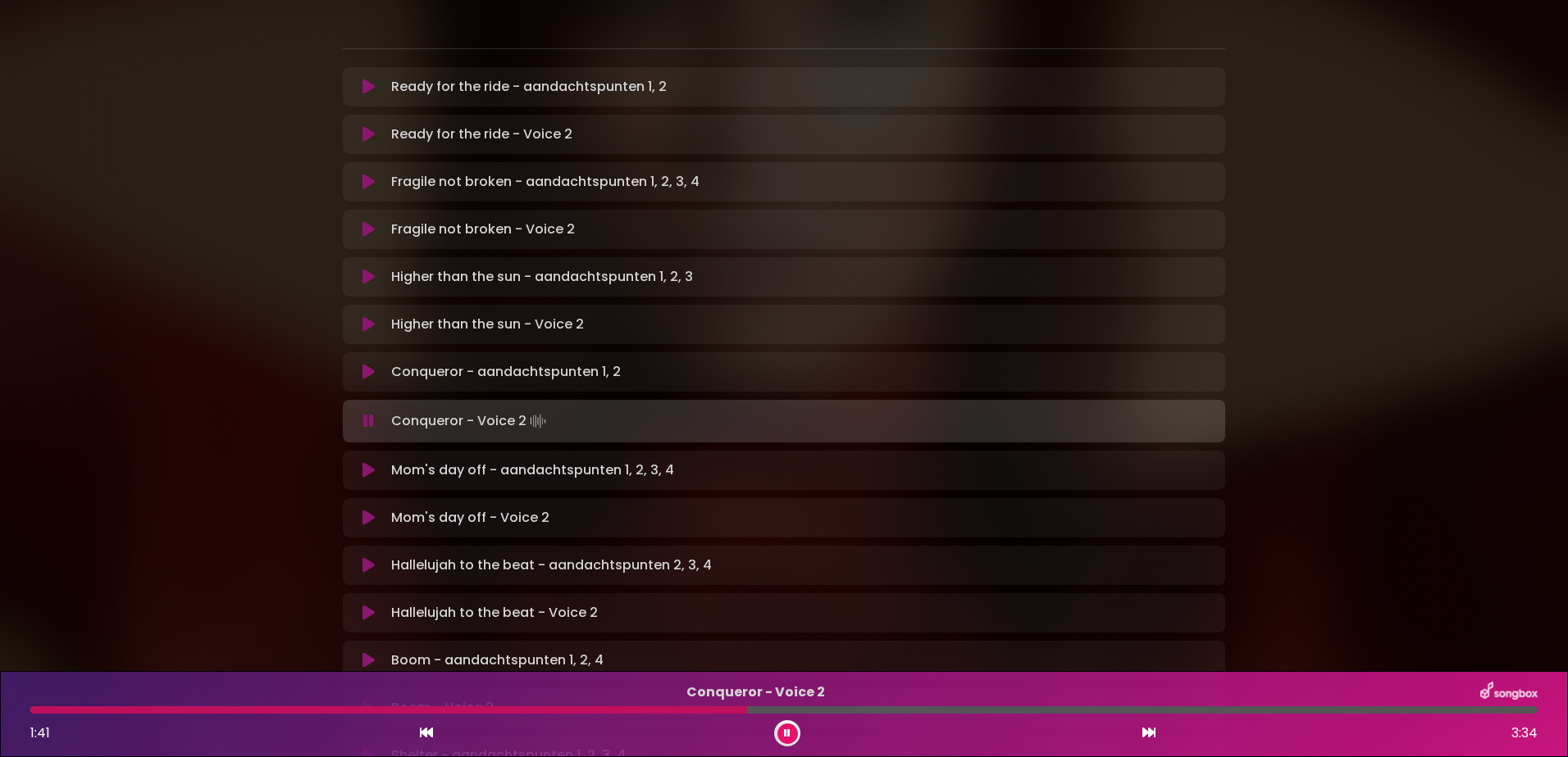
click at [371, 413] on icon at bounding box center [368, 420] width 10 height 16
